Goal: Check status: Check status

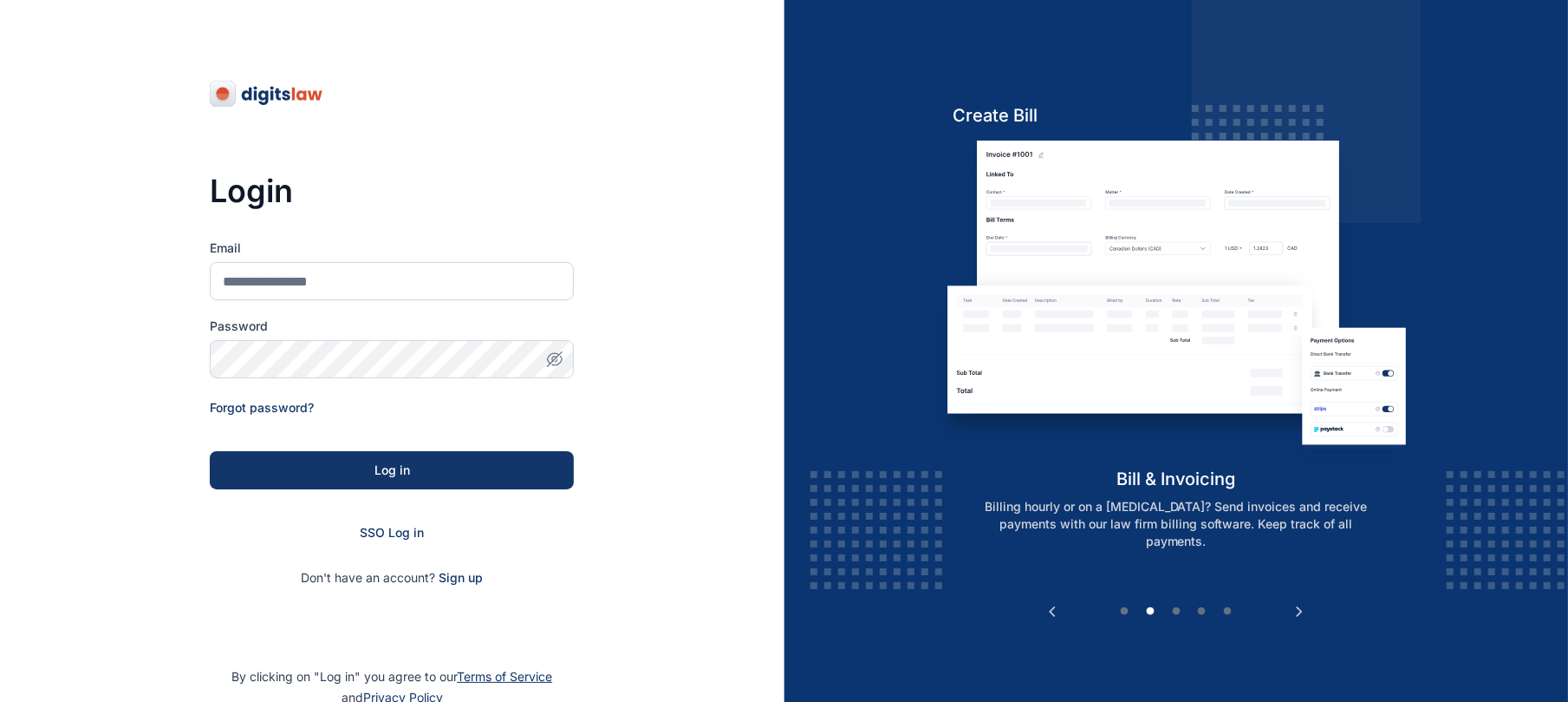
type input "**********"
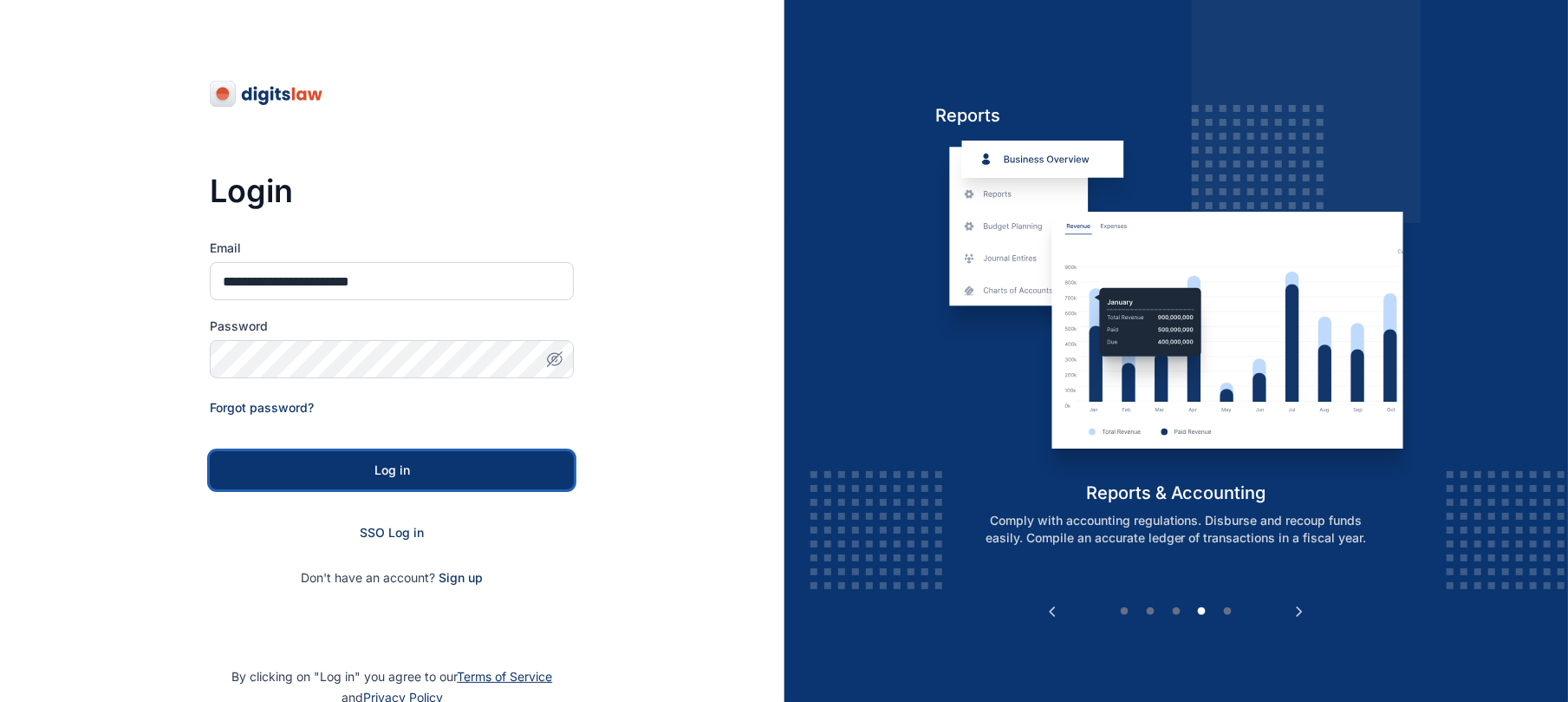
click at [368, 451] on button "Log in" at bounding box center [392, 470] width 364 height 38
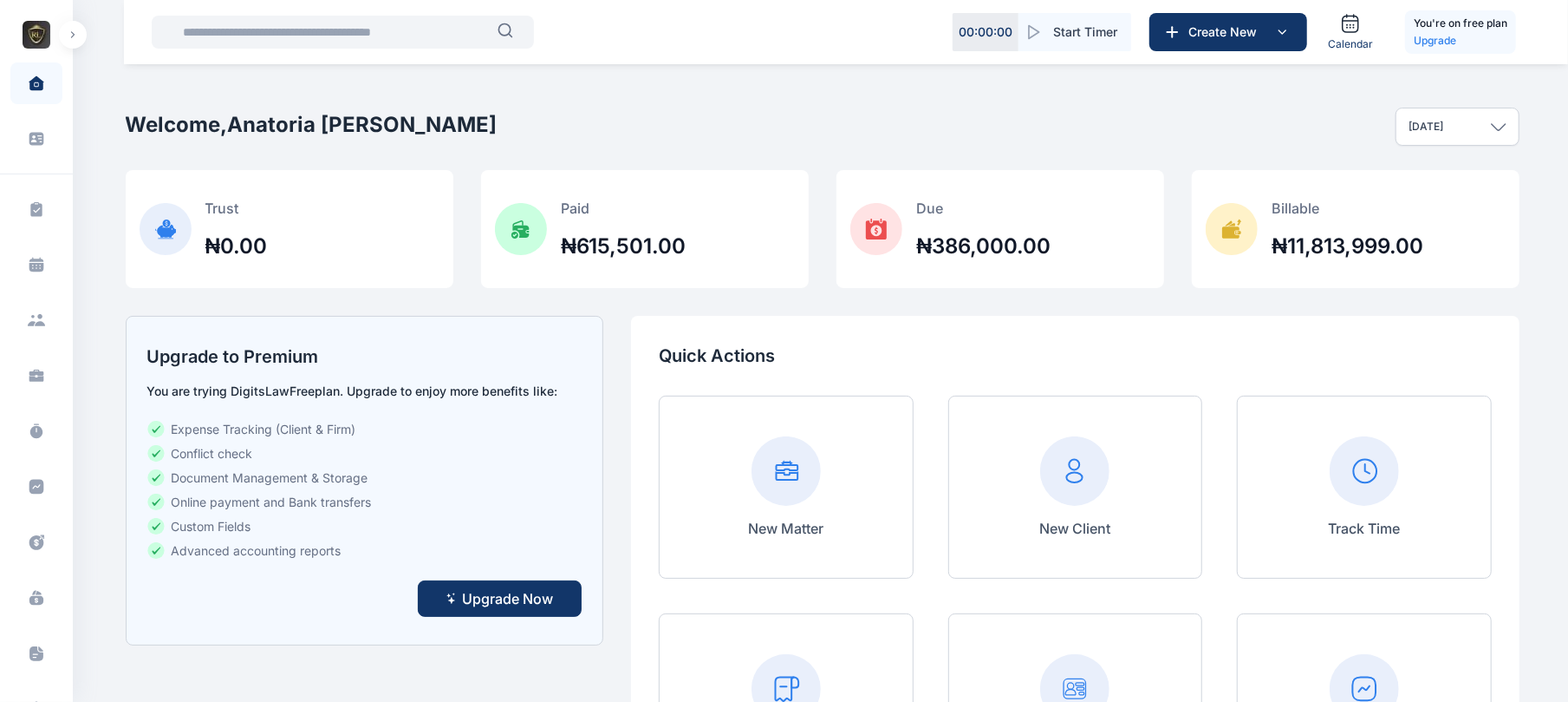
click at [67, 31] on button "button" at bounding box center [73, 35] width 28 height 28
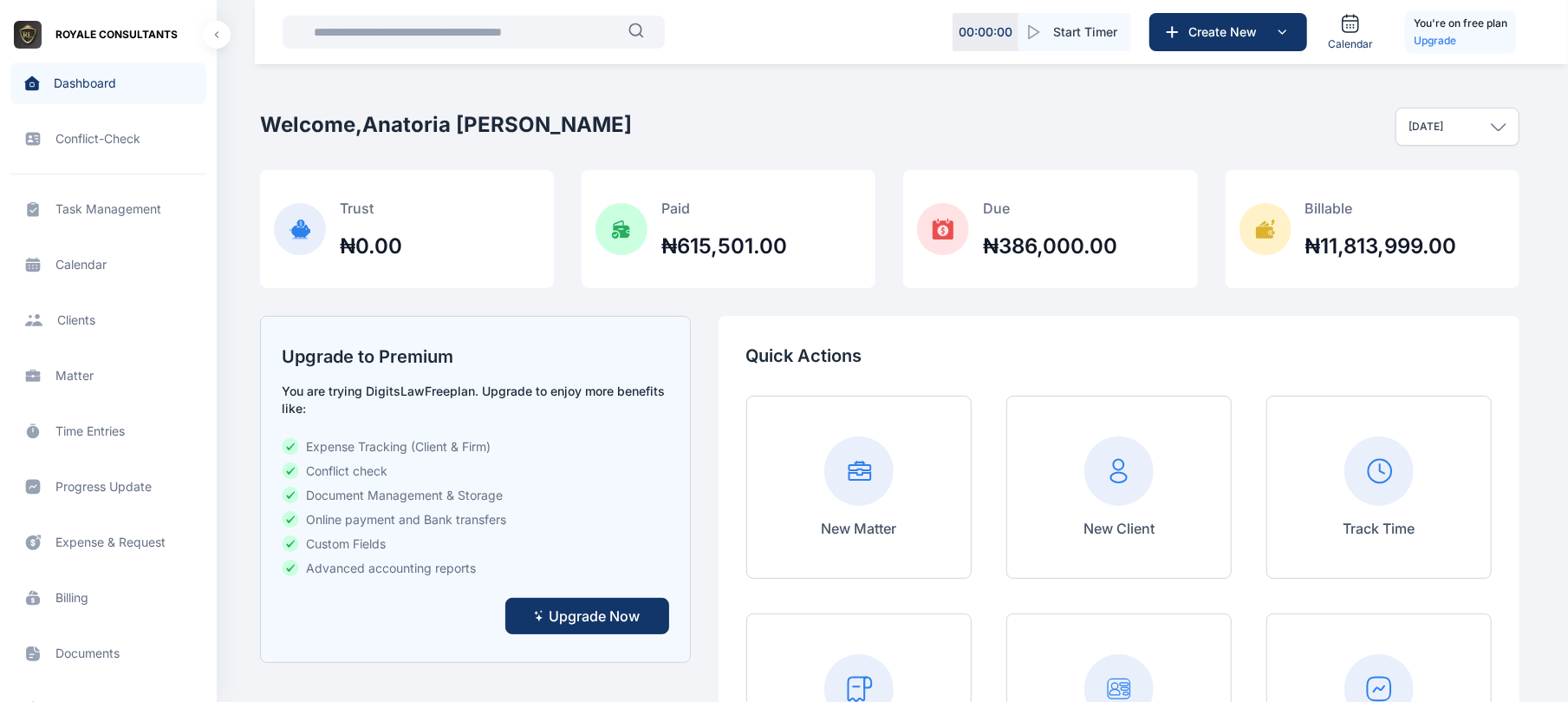
click at [71, 599] on span "Billing billing billing" at bounding box center [108, 597] width 196 height 41
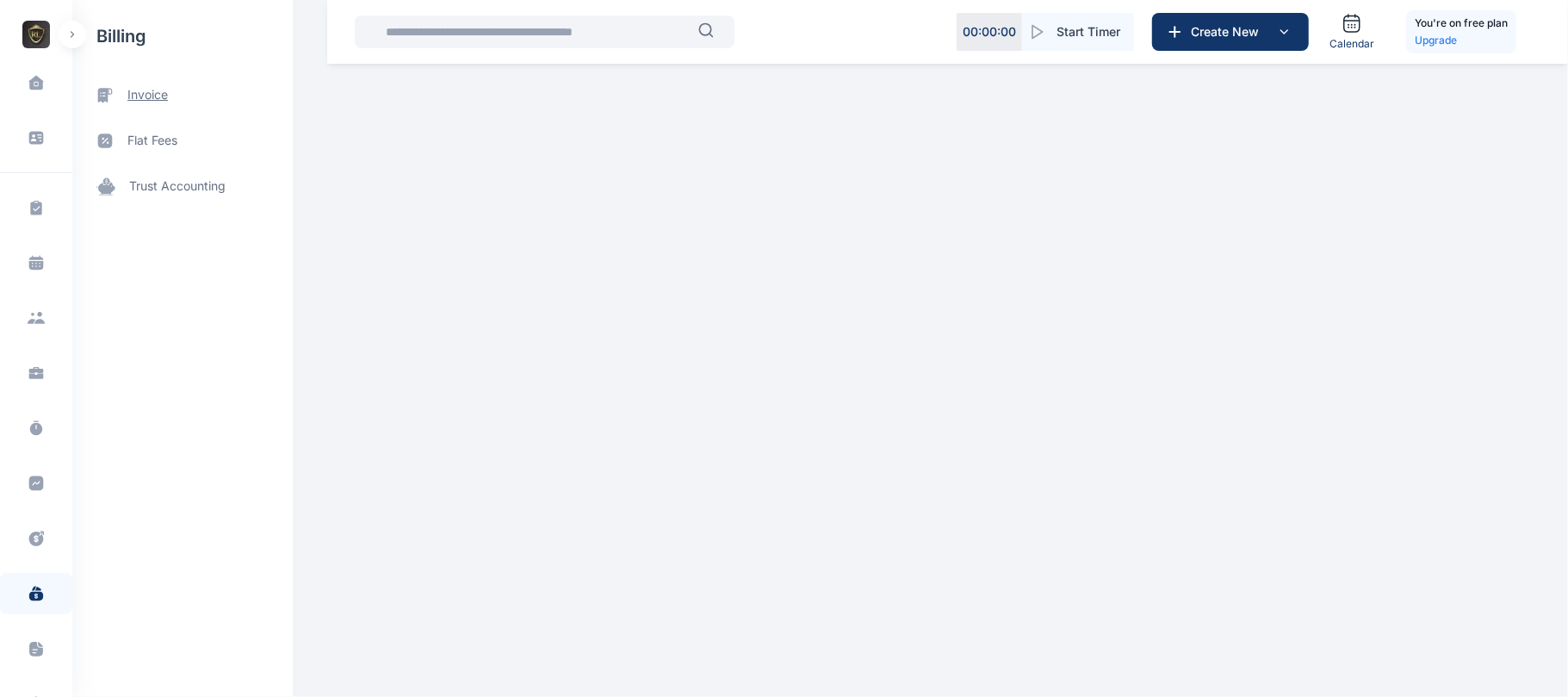
click at [143, 97] on span "invoice" at bounding box center [147, 95] width 40 height 18
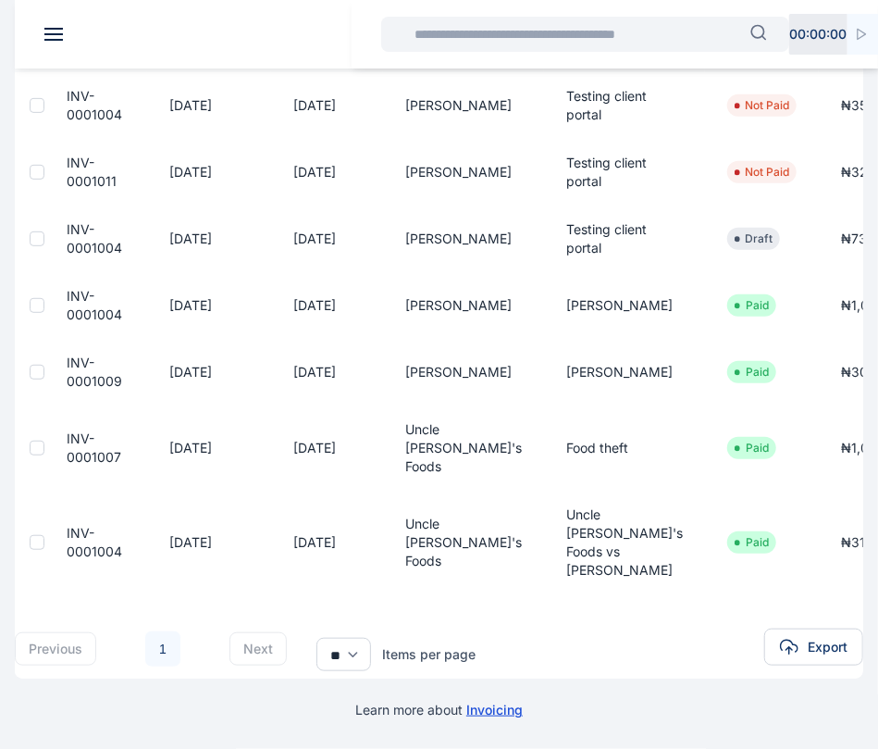
scroll to position [341, 0]
